Goal: Transaction & Acquisition: Book appointment/travel/reservation

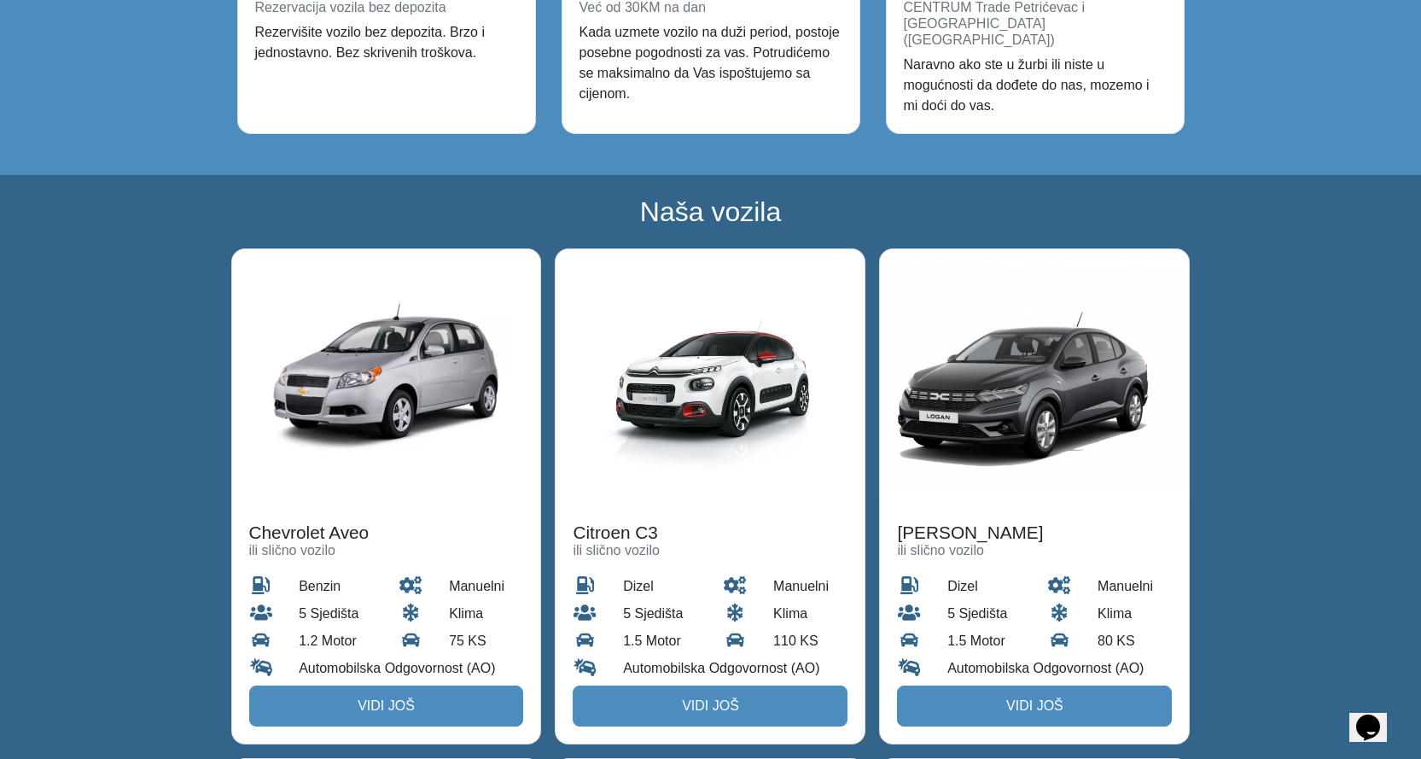
scroll to position [2049, 0]
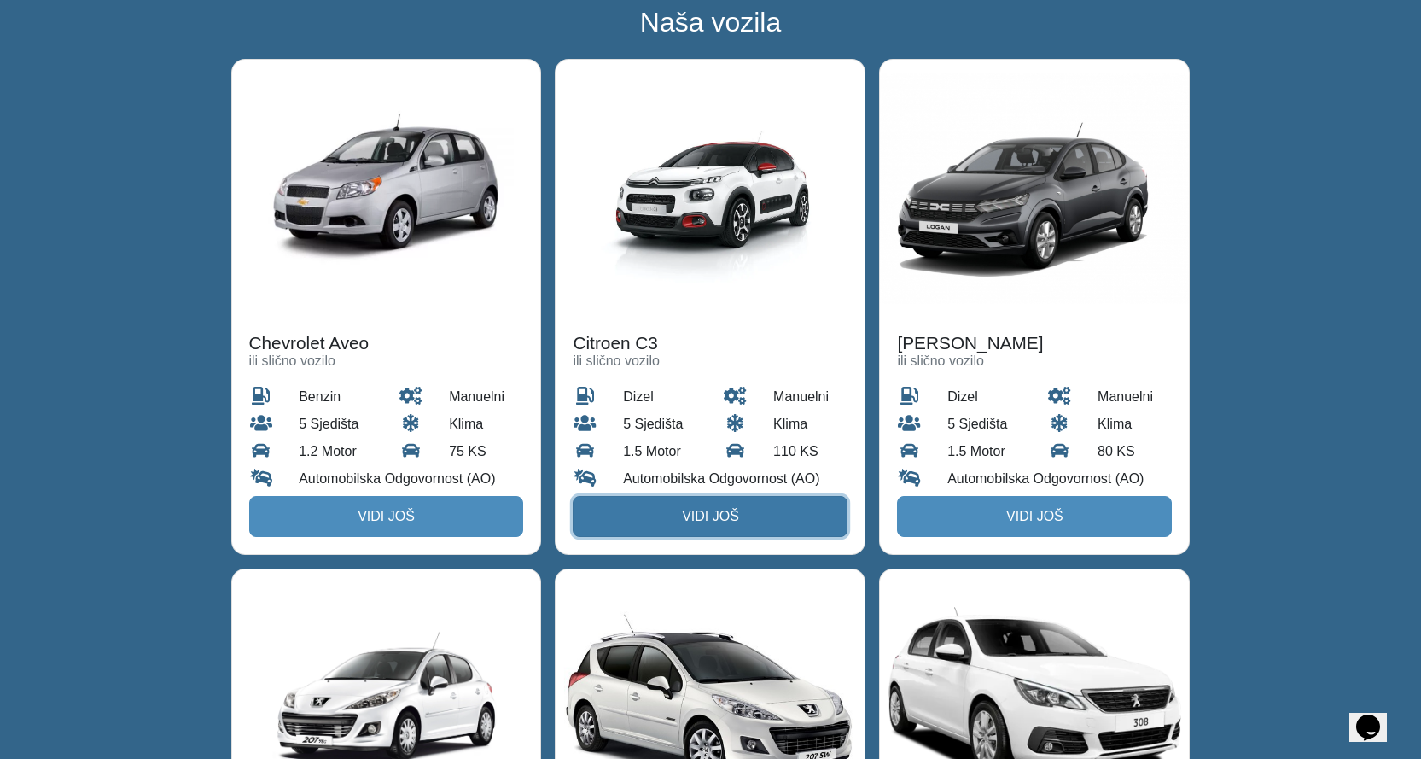
click at [698, 496] on link "Vidi još" at bounding box center [710, 516] width 275 height 41
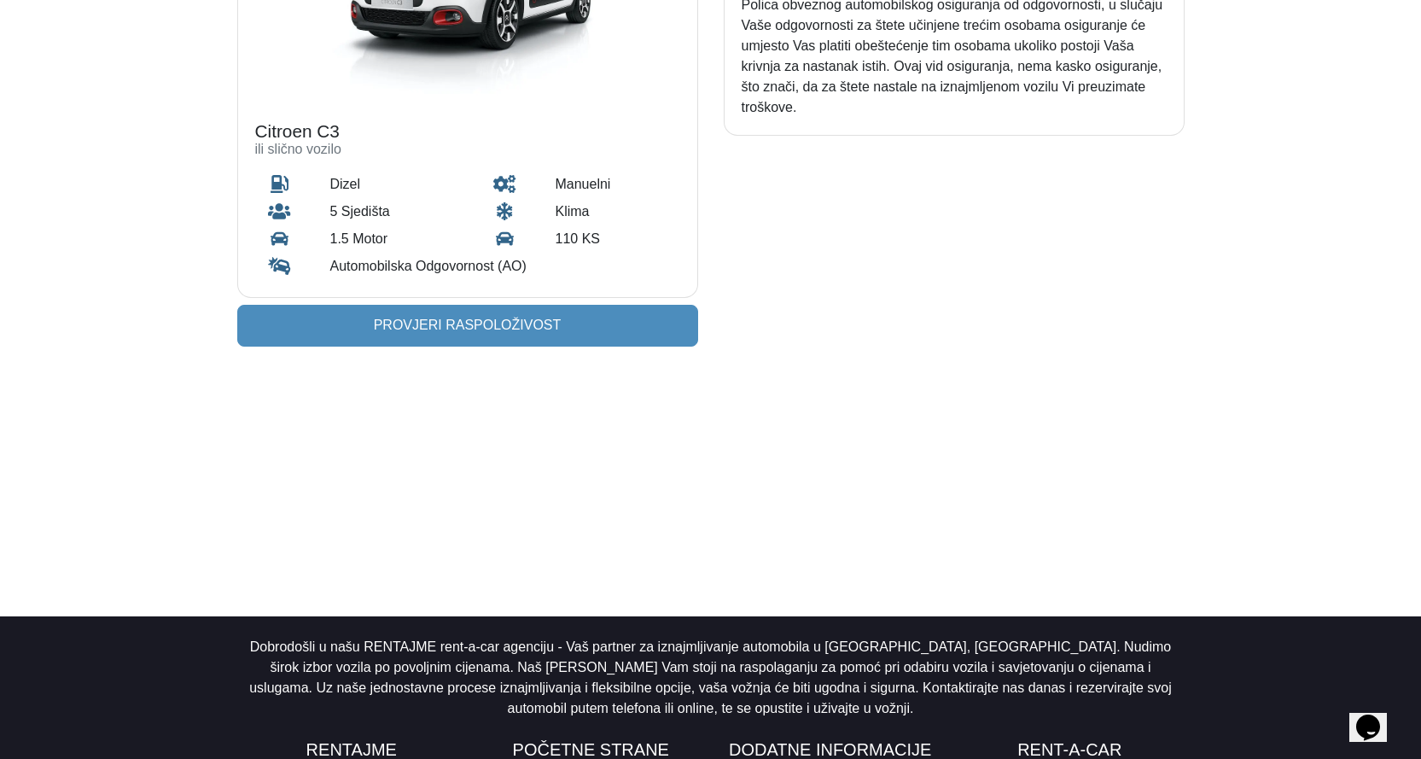
scroll to position [271, 0]
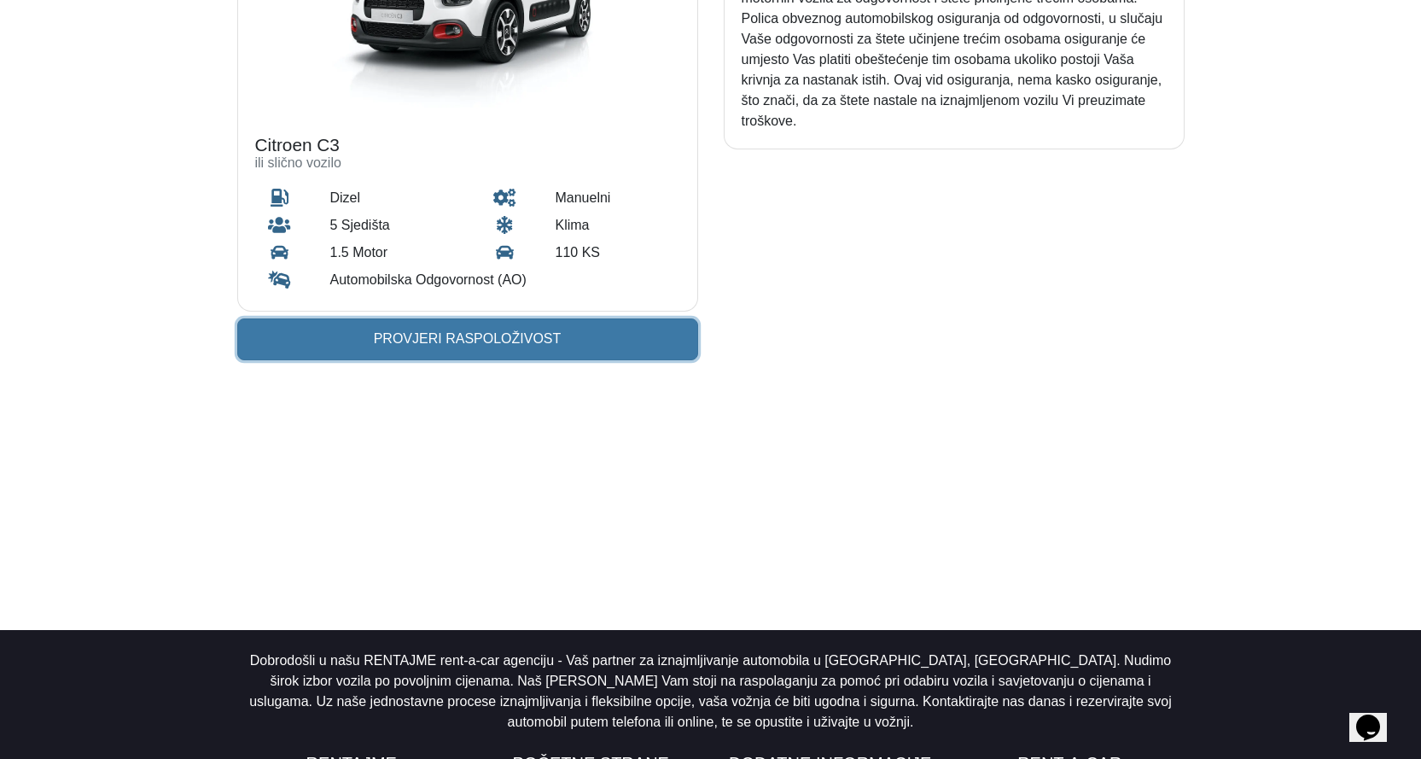
click at [519, 337] on link "Provjeri raspoloživost" at bounding box center [467, 338] width 461 height 41
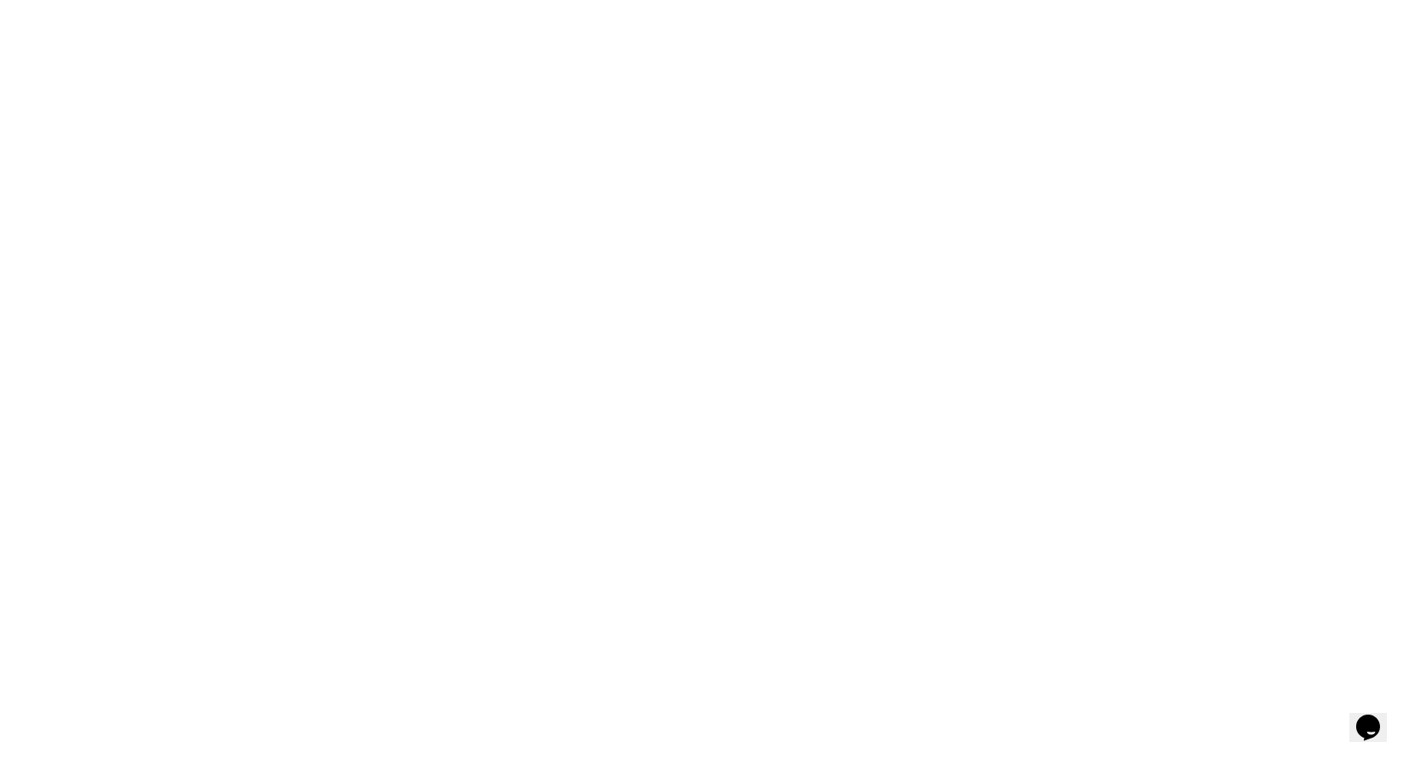
scroll to position [275, 0]
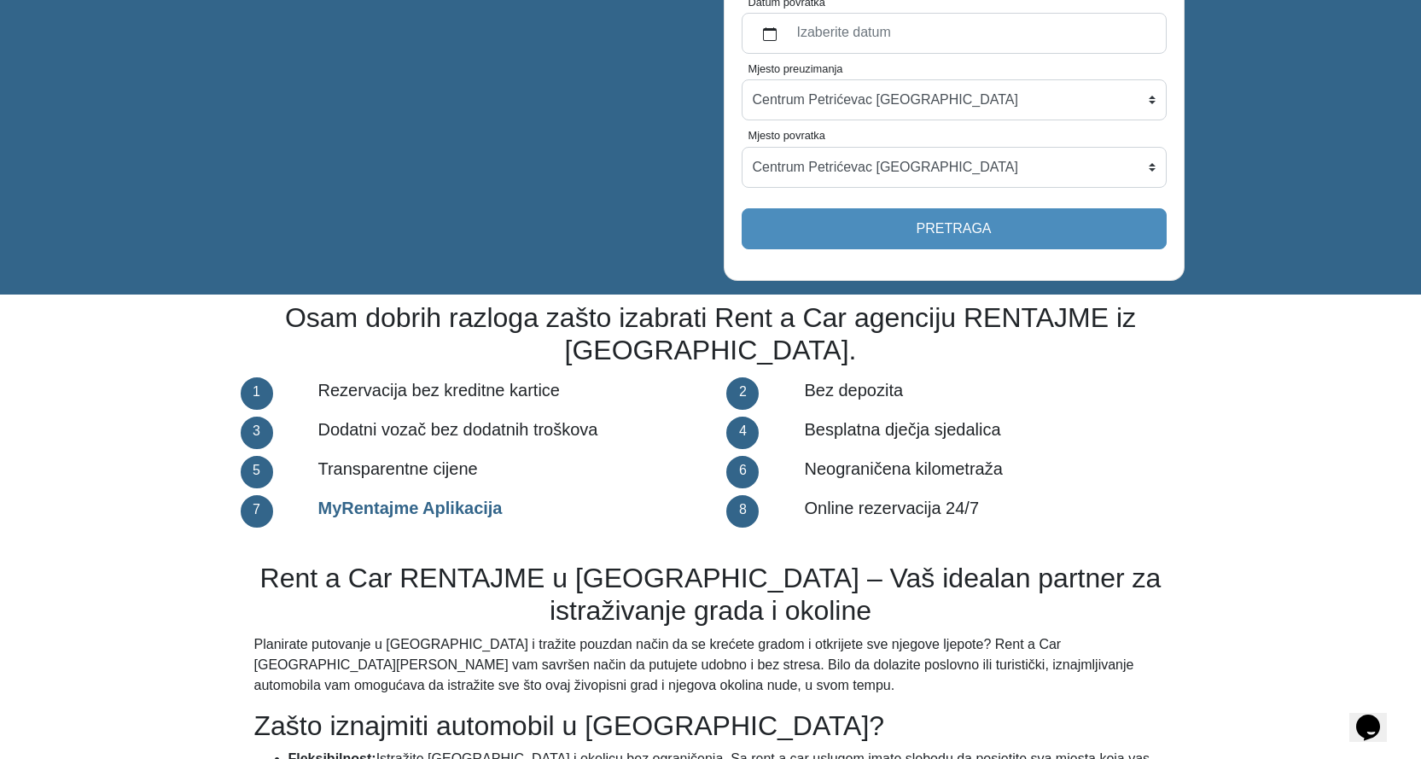
scroll to position [1731, 0]
